Goal: Information Seeking & Learning: Check status

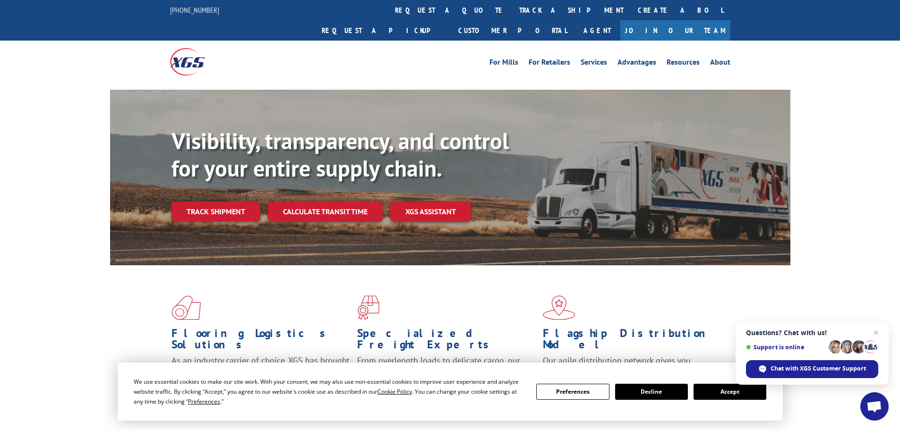
drag, startPoint x: 715, startPoint y: 390, endPoint x: 748, endPoint y: 381, distance: 33.8
click at [715, 390] on button "Accept" at bounding box center [729, 392] width 73 height 16
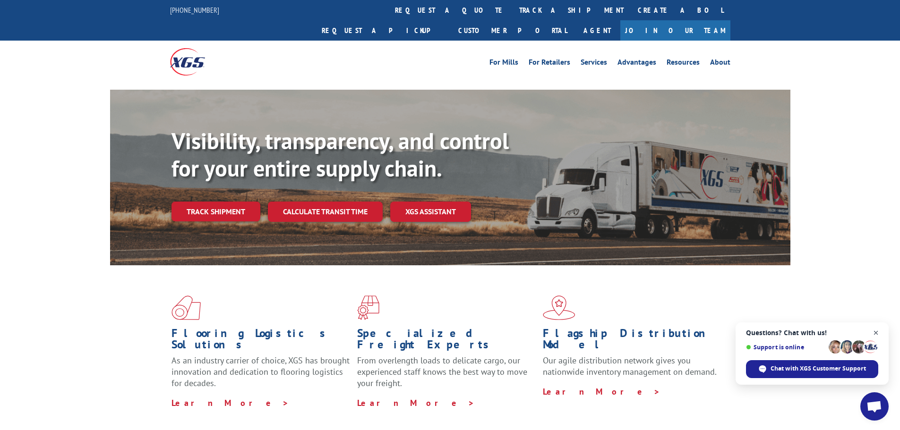
click at [875, 332] on span "Close chat" at bounding box center [876, 333] width 12 height 12
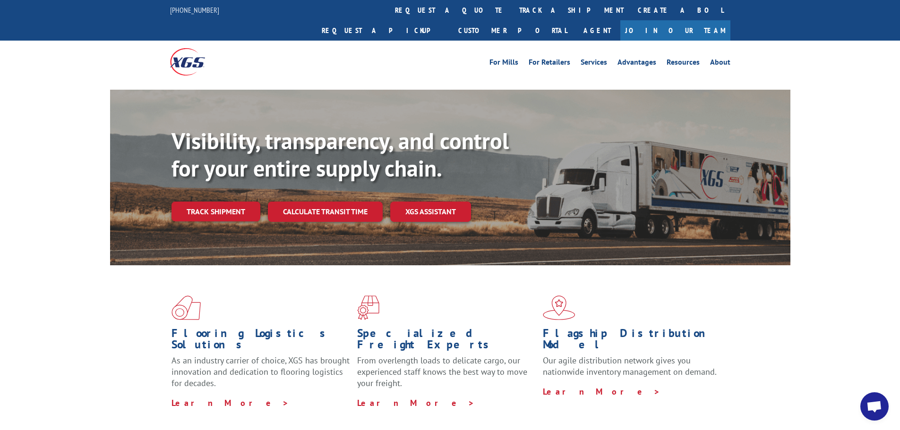
click at [512, 8] on link "track a shipment" at bounding box center [571, 10] width 119 height 20
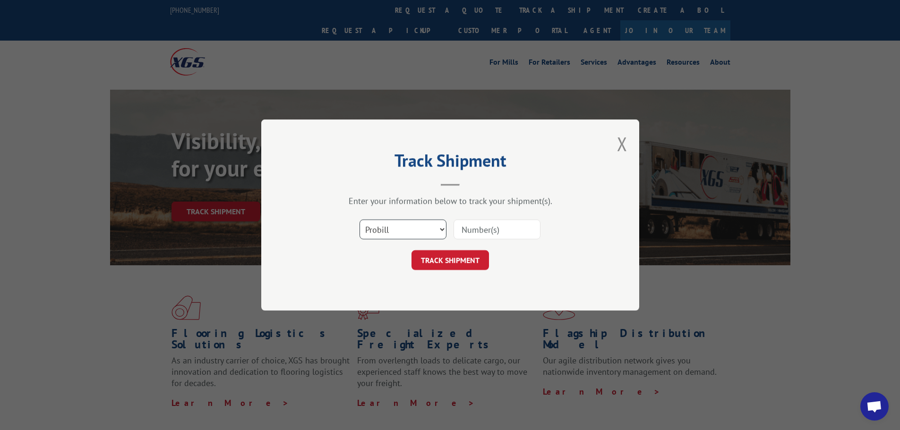
click at [413, 230] on select "Select category... Probill BOL PO" at bounding box center [402, 230] width 87 height 20
select select "bol"
click at [359, 220] on select "Select category... Probill BOL PO" at bounding box center [402, 230] width 87 height 20
click at [474, 228] on input at bounding box center [496, 230] width 87 height 20
paste input "7052864"
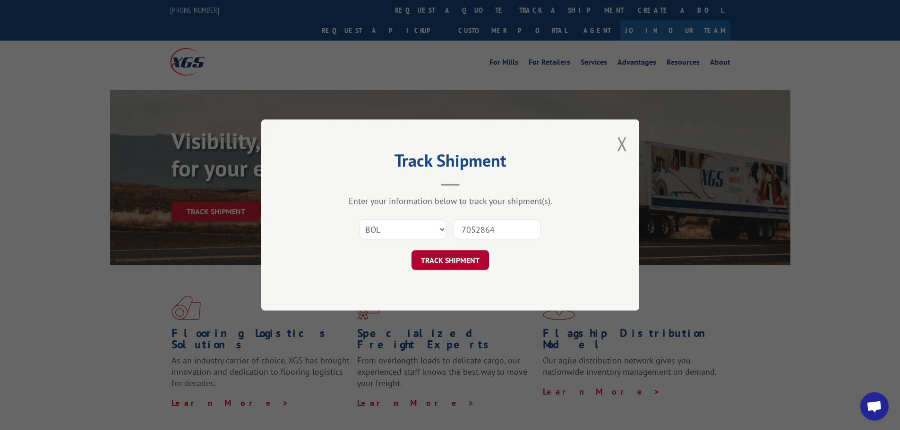
type input "7052864"
click at [437, 267] on button "TRACK SHIPMENT" at bounding box center [449, 260] width 77 height 20
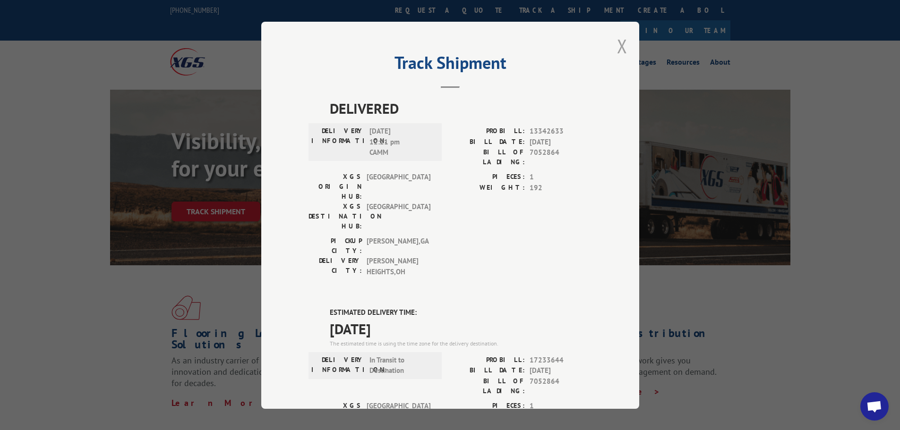
click at [620, 46] on button "Close modal" at bounding box center [622, 46] width 10 height 25
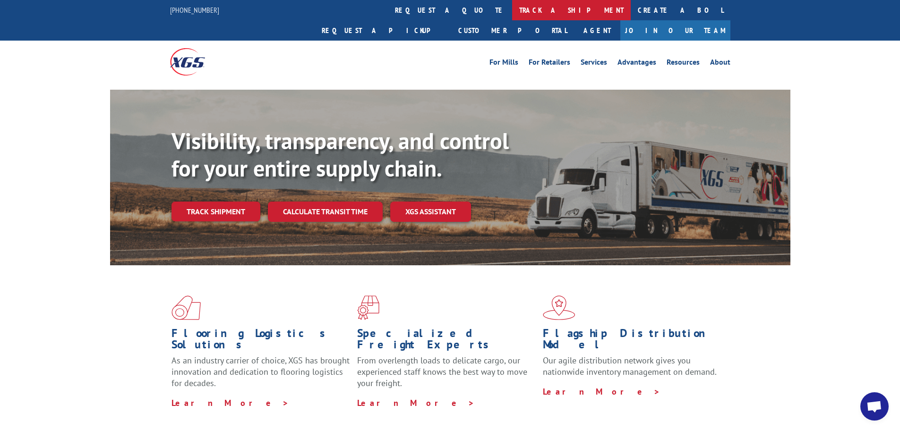
click at [512, 8] on link "track a shipment" at bounding box center [571, 10] width 119 height 20
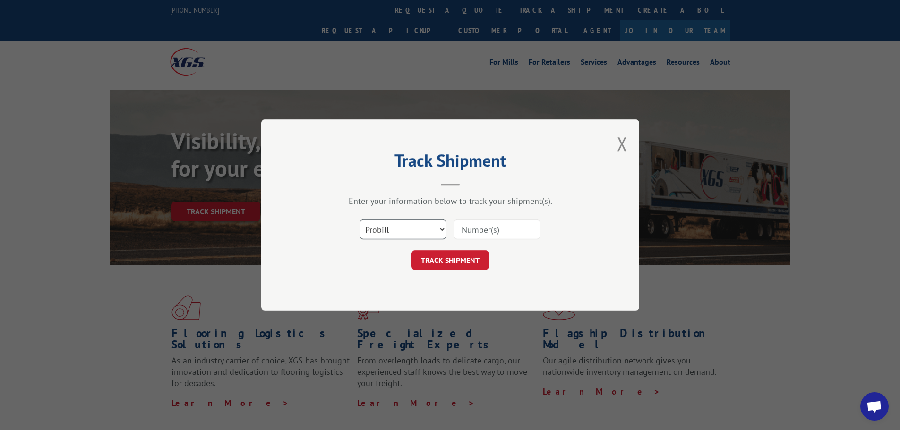
click at [423, 233] on select "Select category... Probill BOL PO" at bounding box center [402, 230] width 87 height 20
select select "bol"
click at [359, 220] on select "Select category... Probill BOL PO" at bounding box center [402, 230] width 87 height 20
click at [481, 219] on div at bounding box center [496, 230] width 87 height 22
click at [480, 225] on input at bounding box center [496, 230] width 87 height 20
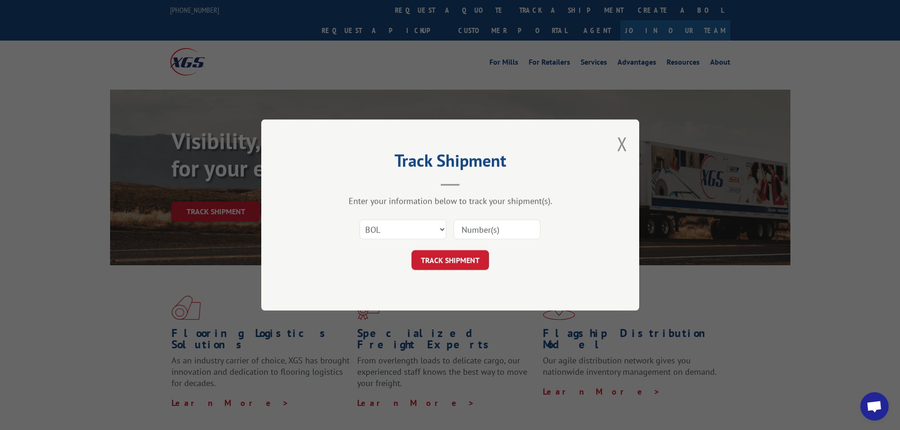
click at [479, 226] on input at bounding box center [496, 230] width 87 height 20
paste input "7052551"
type input "7052551"
click at [450, 255] on button "TRACK SHIPMENT" at bounding box center [449, 260] width 77 height 20
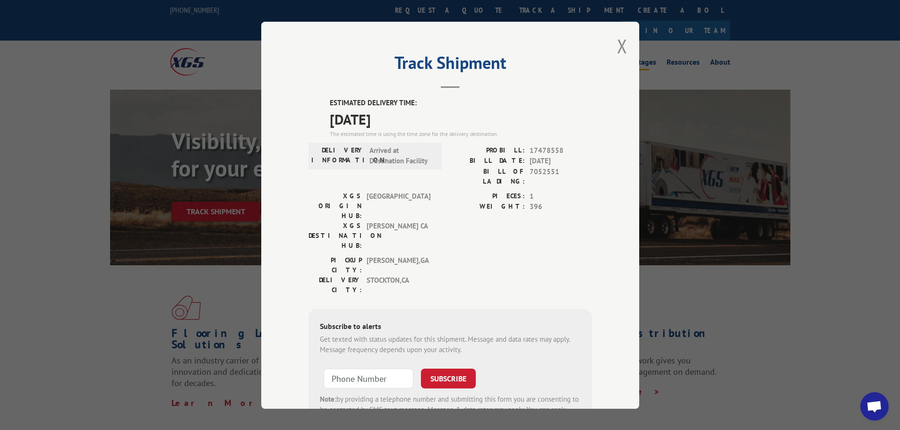
click at [621, 44] on button "Close modal" at bounding box center [622, 46] width 10 height 25
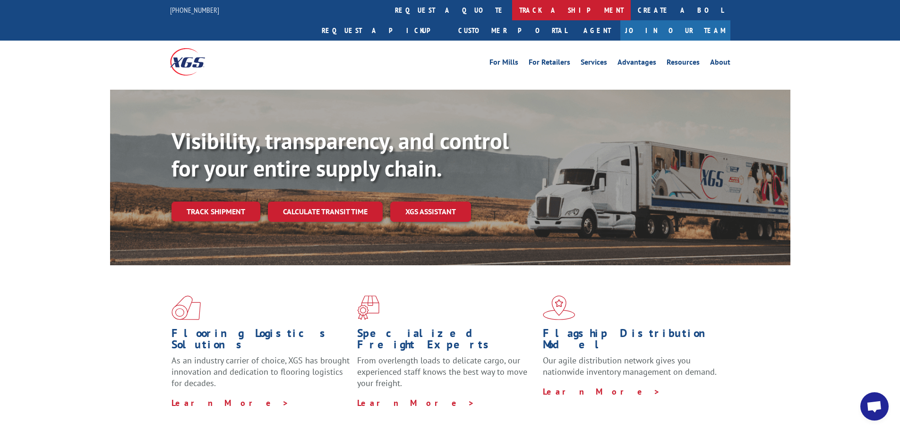
click at [512, 5] on link "track a shipment" at bounding box center [571, 10] width 119 height 20
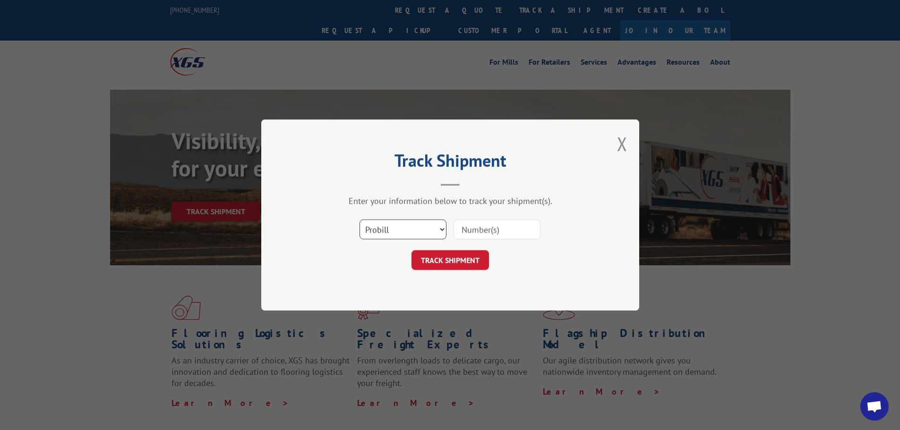
drag, startPoint x: 398, startPoint y: 238, endPoint x: 388, endPoint y: 239, distance: 9.9
click at [398, 238] on select "Select category... Probill BOL PO" at bounding box center [402, 230] width 87 height 20
select select "bol"
click at [359, 220] on select "Select category... Probill BOL PO" at bounding box center [402, 230] width 87 height 20
click at [468, 230] on input at bounding box center [496, 230] width 87 height 20
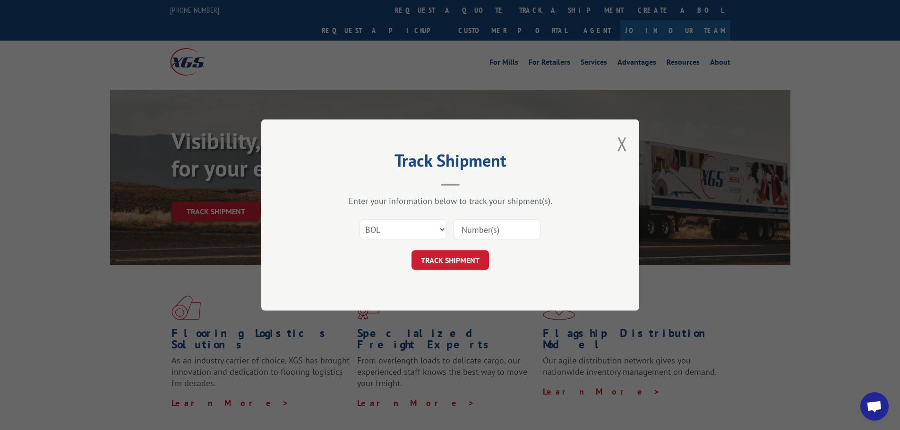
paste input "5513854"
type input "5513854"
click at [435, 266] on button "TRACK SHIPMENT" at bounding box center [449, 260] width 77 height 20
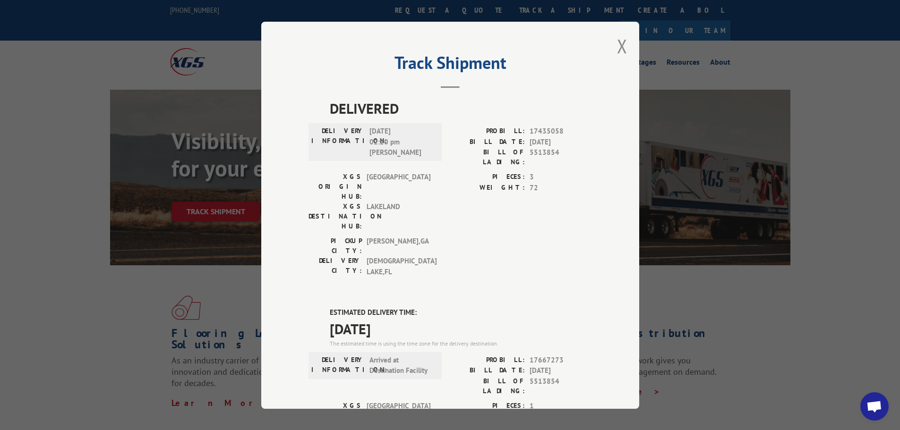
click at [623, 38] on div "Track Shipment DELIVERED DELIVERY INFORMATION: [DATE] 02:20 pm [PERSON_NAME]: 1…" at bounding box center [450, 215] width 378 height 387
click at [622, 43] on button "Close modal" at bounding box center [622, 46] width 10 height 25
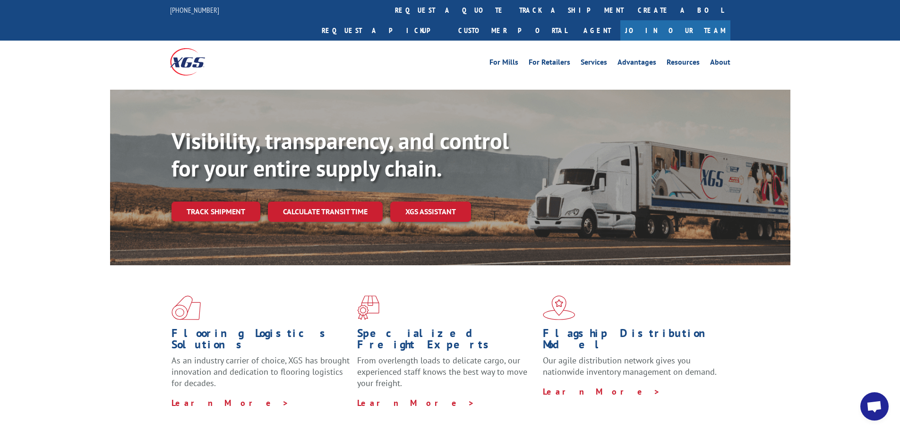
click at [335, 203] on div "Visibility, transparency, and control for your entire supply chain. Track shipm…" at bounding box center [480, 193] width 619 height 132
click at [512, 8] on link "track a shipment" at bounding box center [571, 10] width 119 height 20
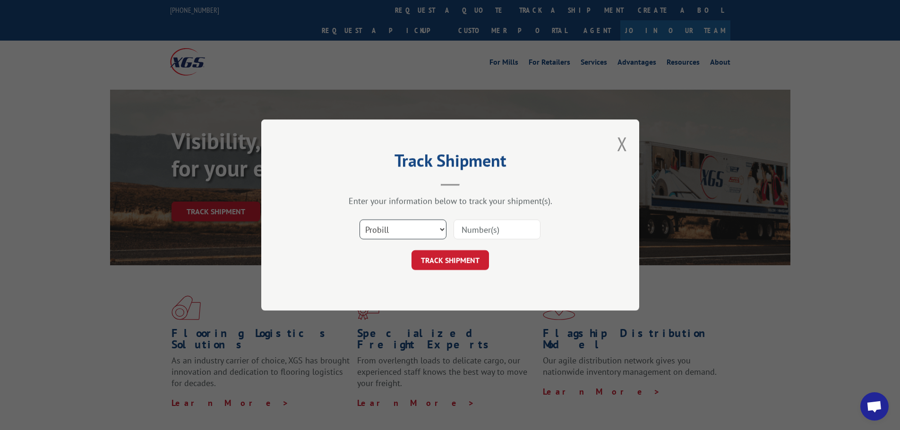
click at [430, 229] on select "Select category... Probill BOL PO" at bounding box center [402, 230] width 87 height 20
select select "bol"
click at [359, 220] on select "Select category... Probill BOL PO" at bounding box center [402, 230] width 87 height 20
click at [474, 227] on input at bounding box center [496, 230] width 87 height 20
paste input "5513771"
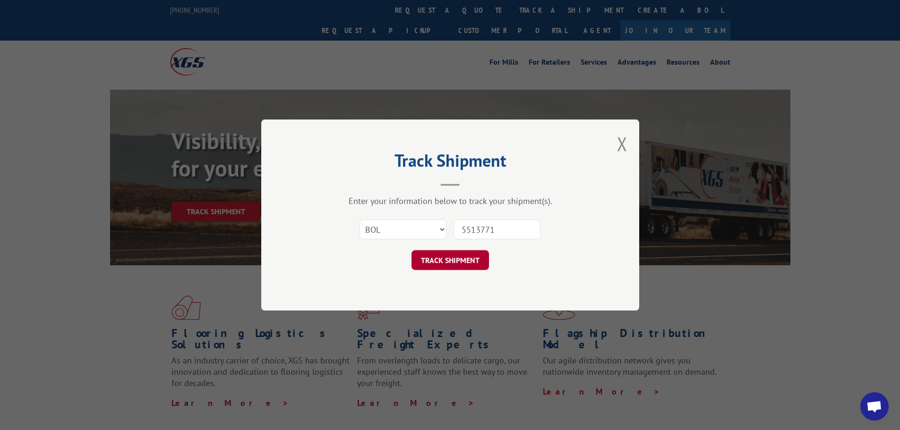
type input "5513771"
click at [450, 266] on button "TRACK SHIPMENT" at bounding box center [449, 260] width 77 height 20
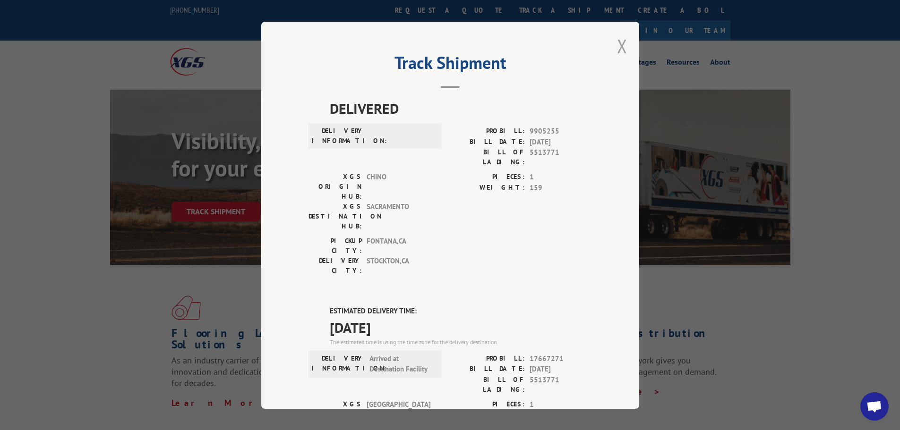
click at [617, 48] on button "Close modal" at bounding box center [622, 46] width 10 height 25
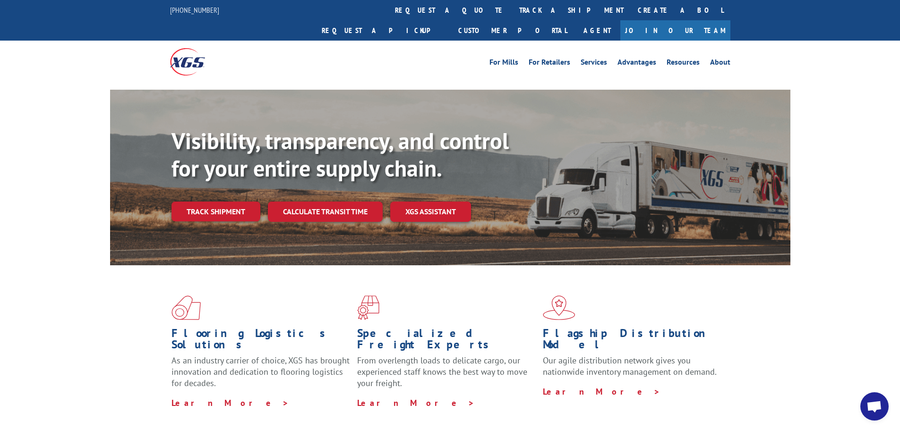
drag, startPoint x: 426, startPoint y: 8, endPoint x: 427, endPoint y: 34, distance: 25.0
click at [512, 8] on link "track a shipment" at bounding box center [571, 10] width 119 height 20
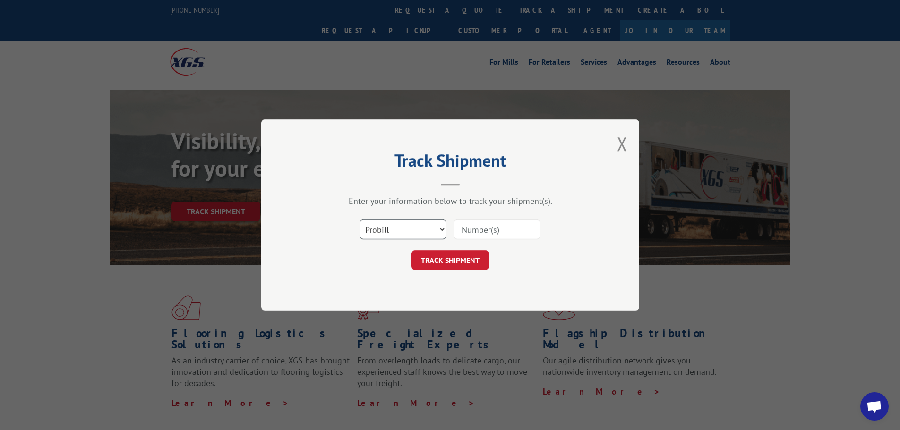
click at [414, 229] on select "Select category... Probill BOL PO" at bounding box center [402, 230] width 87 height 20
select select "bol"
click at [359, 220] on select "Select category... Probill BOL PO" at bounding box center [402, 230] width 87 height 20
click at [488, 226] on input at bounding box center [496, 230] width 87 height 20
paste input "471618"
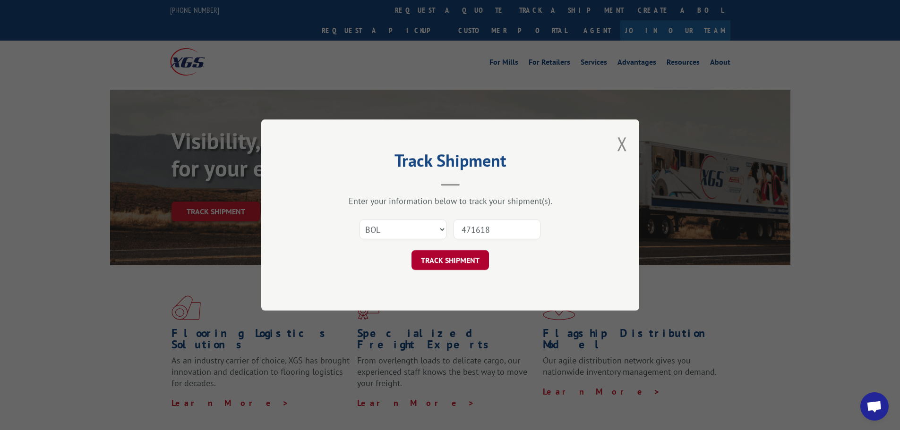
type input "471618"
click at [455, 259] on button "TRACK SHIPMENT" at bounding box center [449, 260] width 77 height 20
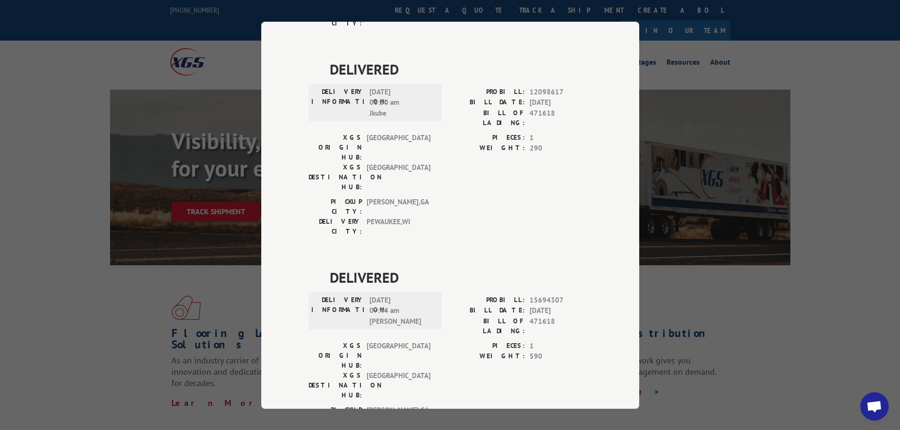
scroll to position [665, 0]
